Goal: Task Accomplishment & Management: Manage account settings

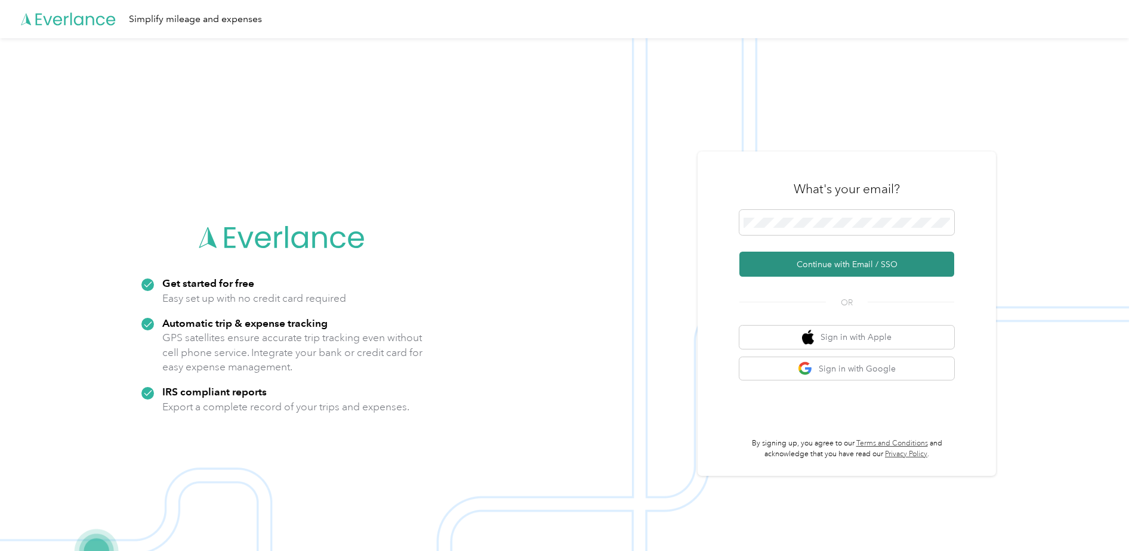
click at [858, 271] on button "Continue with Email / SSO" at bounding box center [846, 264] width 215 height 25
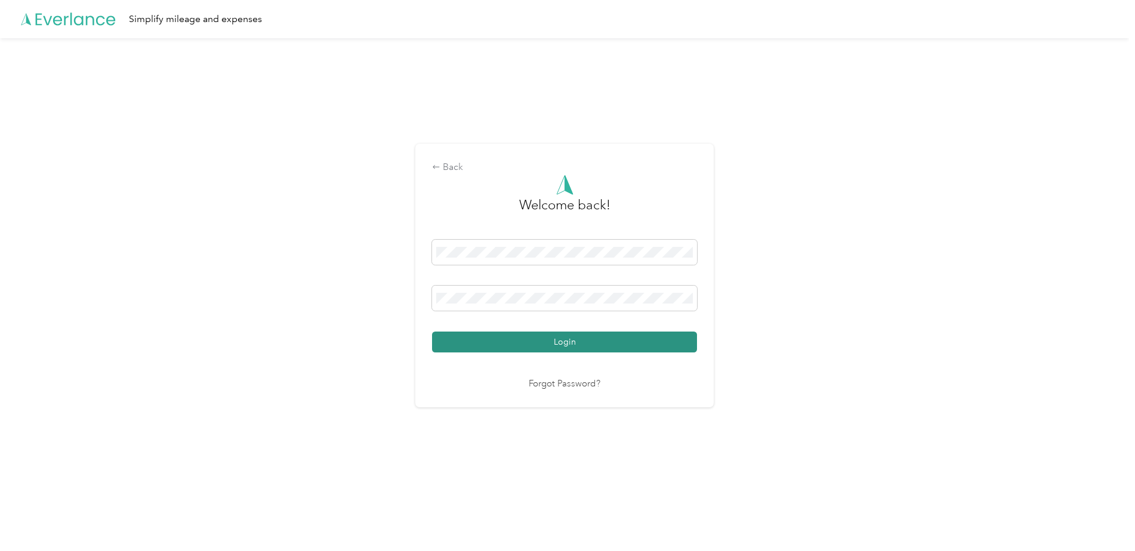
click at [595, 339] on button "Login" at bounding box center [564, 342] width 265 height 21
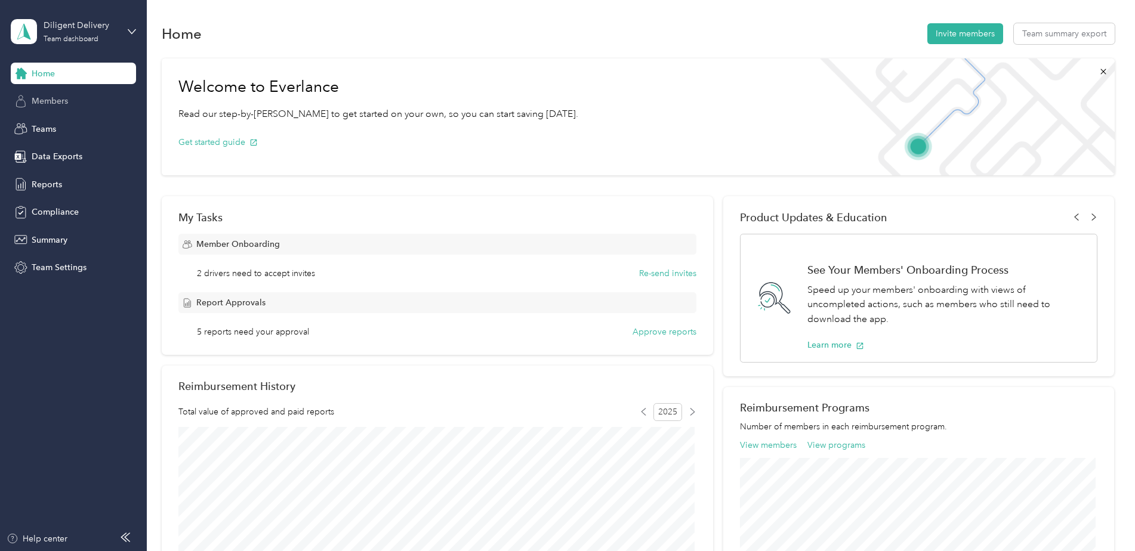
click at [45, 104] on span "Members" at bounding box center [50, 101] width 36 height 13
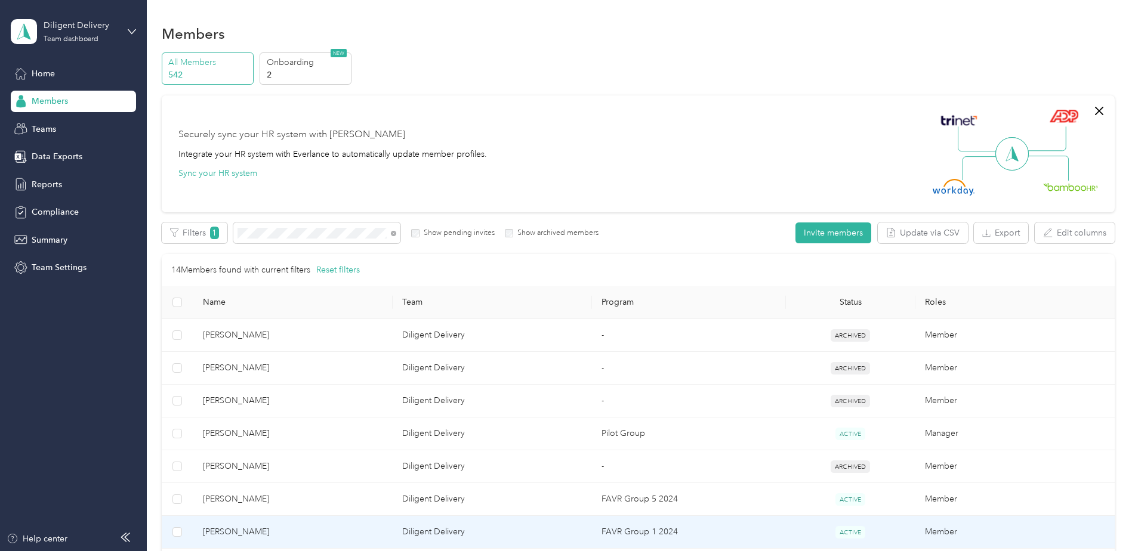
click at [786, 523] on td "ACTIVE" at bounding box center [850, 532] width 129 height 33
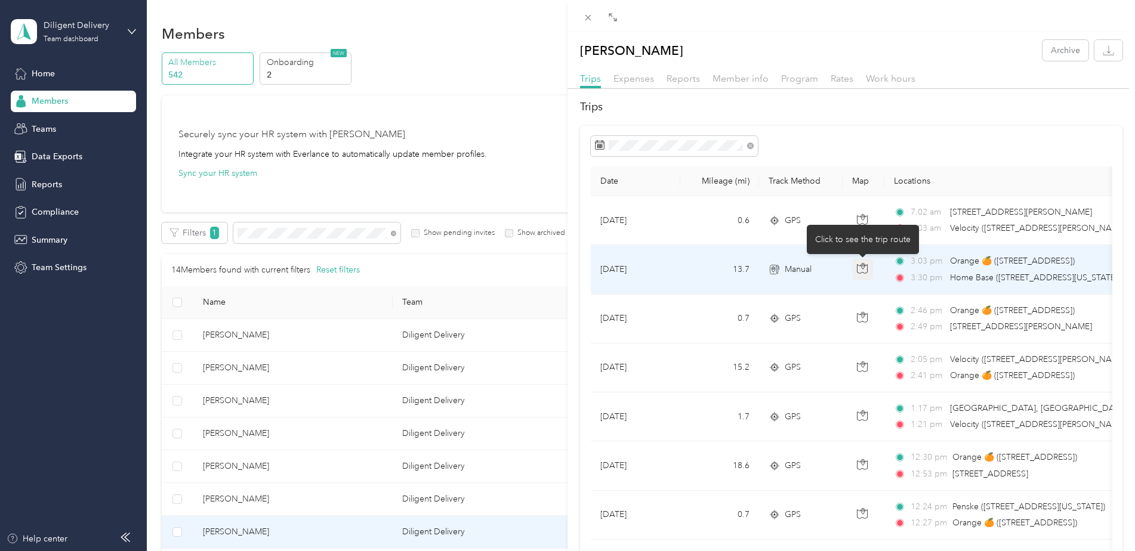
click at [860, 271] on icon "button" at bounding box center [862, 268] width 11 height 11
click at [720, 270] on td "13.7" at bounding box center [719, 269] width 79 height 49
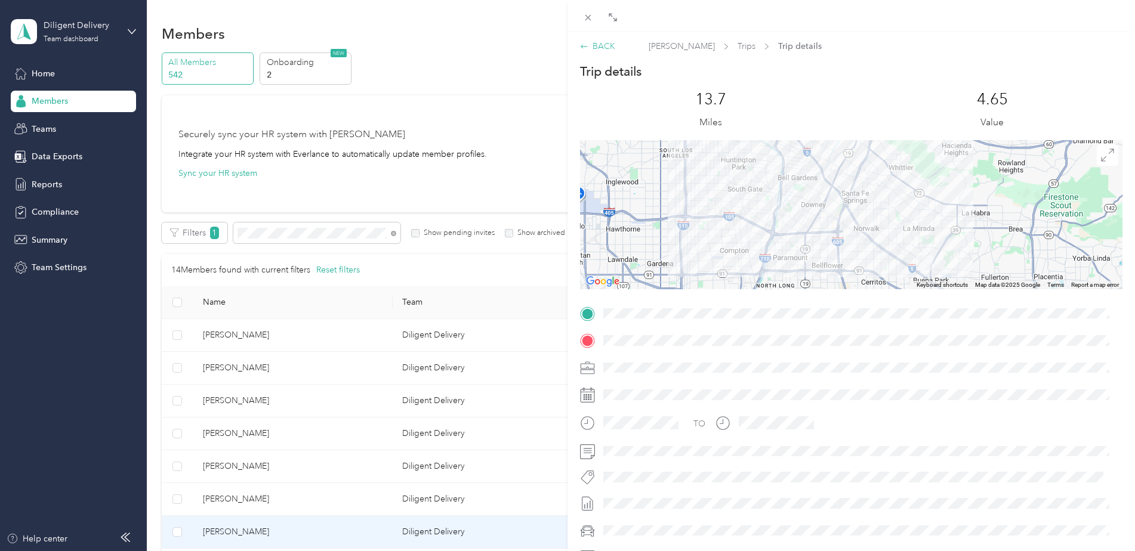
click at [606, 50] on div "BACK" at bounding box center [597, 46] width 35 height 13
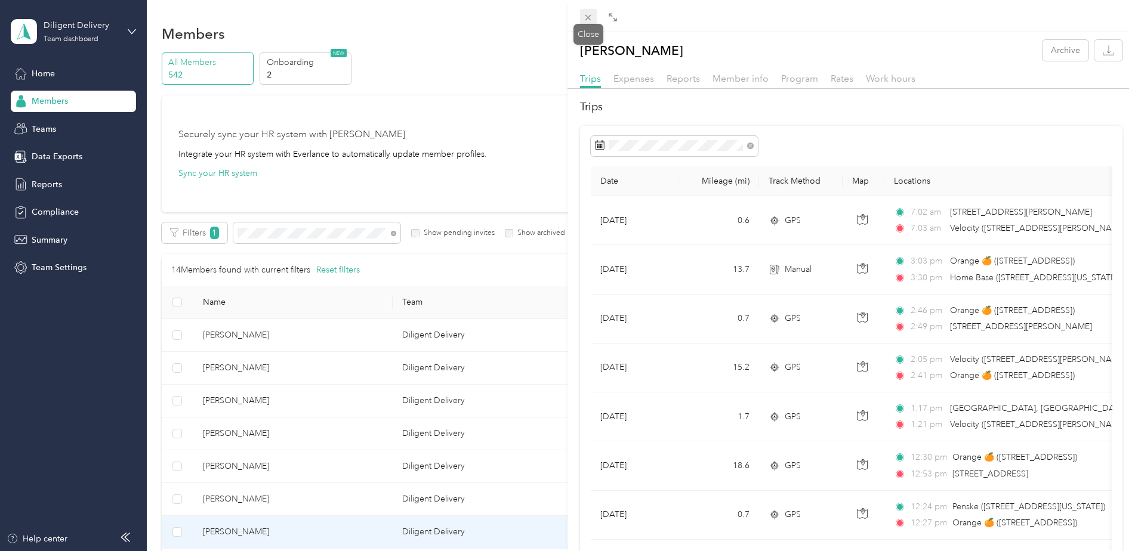
click at [591, 20] on icon at bounding box center [588, 18] width 6 height 6
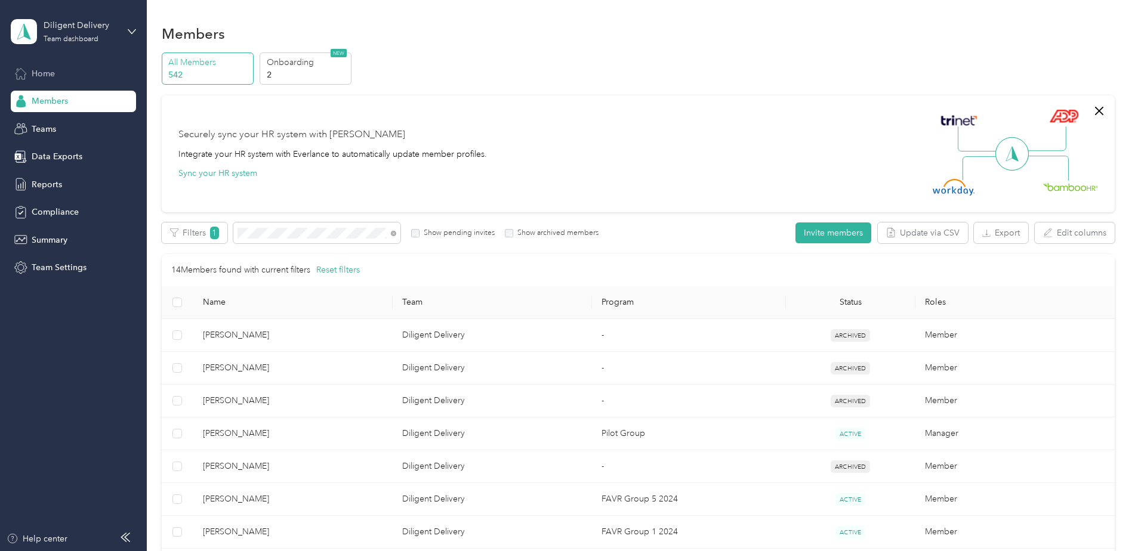
click at [66, 72] on div "Home" at bounding box center [73, 73] width 125 height 21
